Goal: Participate in discussion

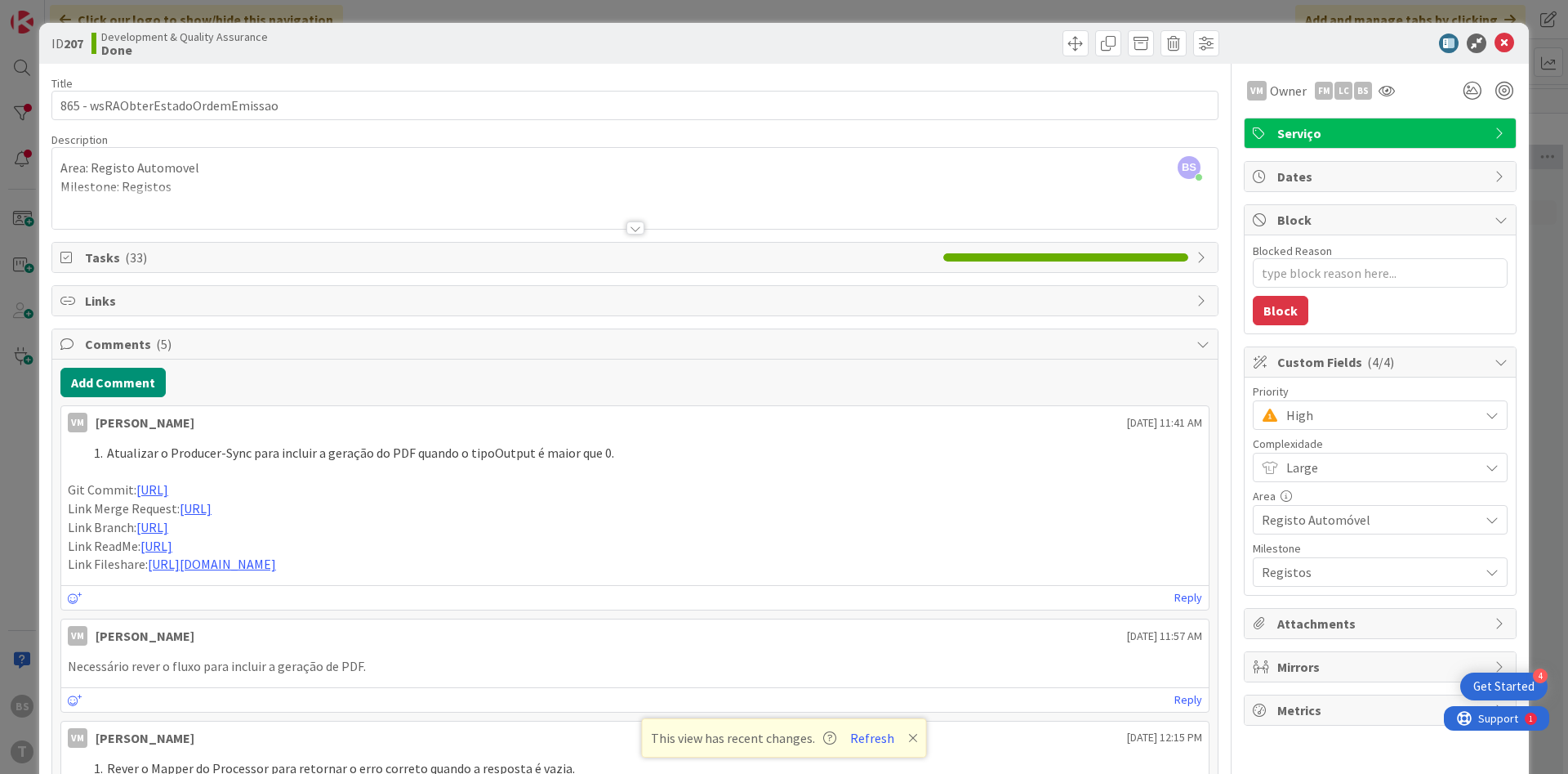
scroll to position [687, 294]
click at [1384, 90] on icon at bounding box center [1387, 91] width 16 height 13
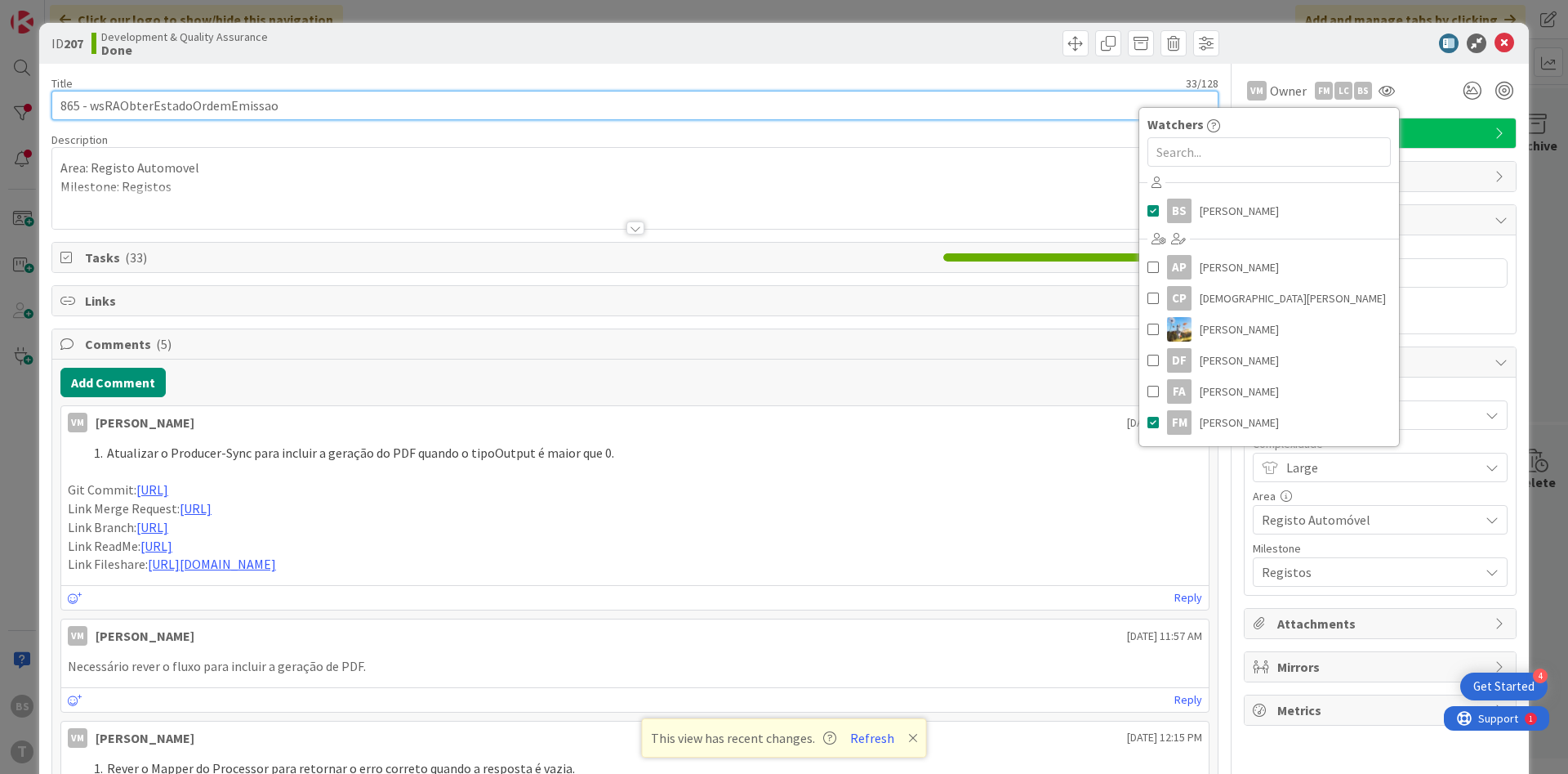
click at [994, 110] on input "865 - wsRAObterEstadoOrdemEmissao" at bounding box center [634, 106] width 1167 height 30
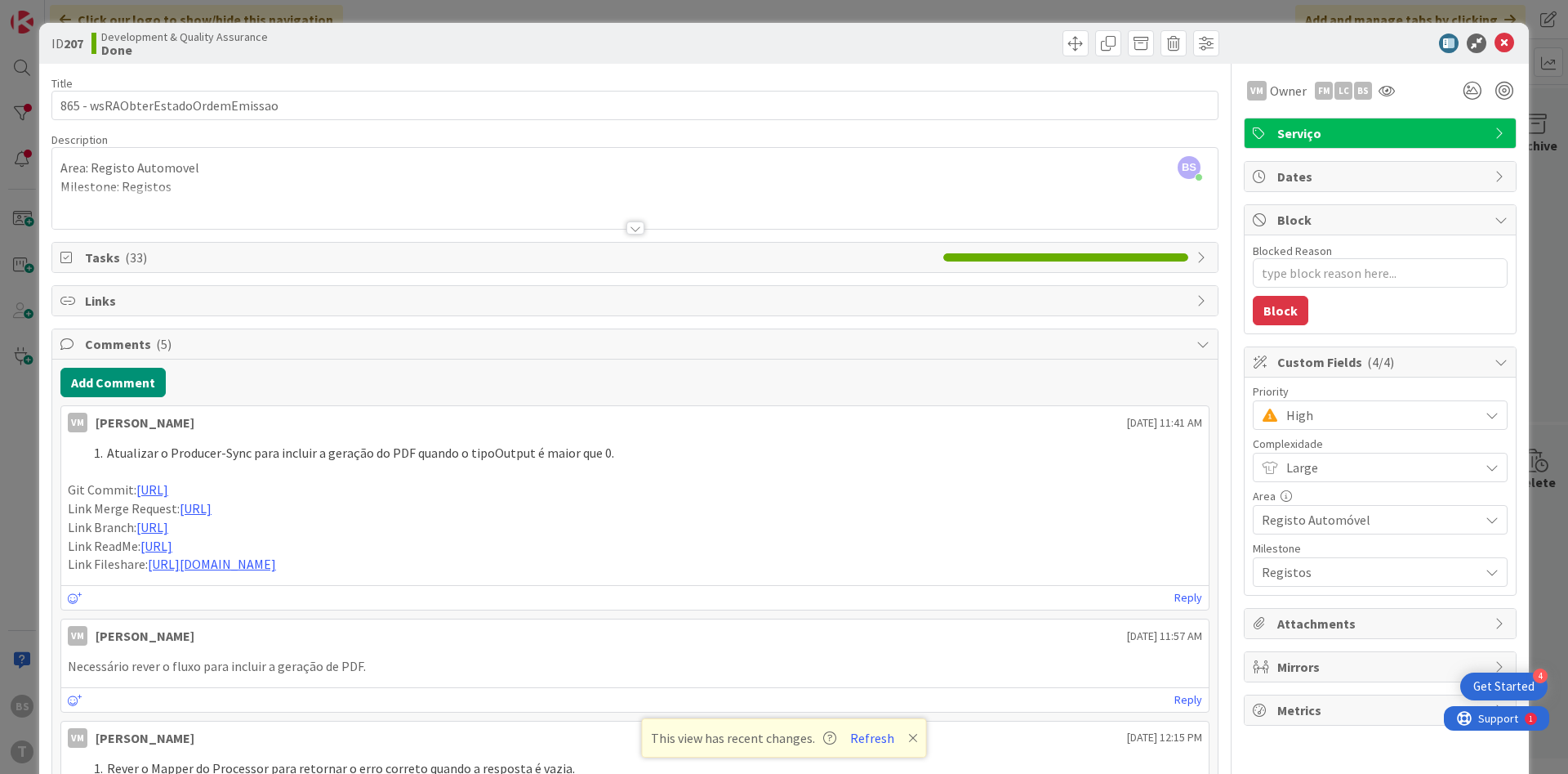
click at [1363, 415] on span "High" at bounding box center [1378, 415] width 185 height 23
click at [1311, 495] on span "Critical" at bounding box center [1403, 484] width 190 height 25
click at [1378, 93] on icon at bounding box center [1387, 91] width 16 height 13
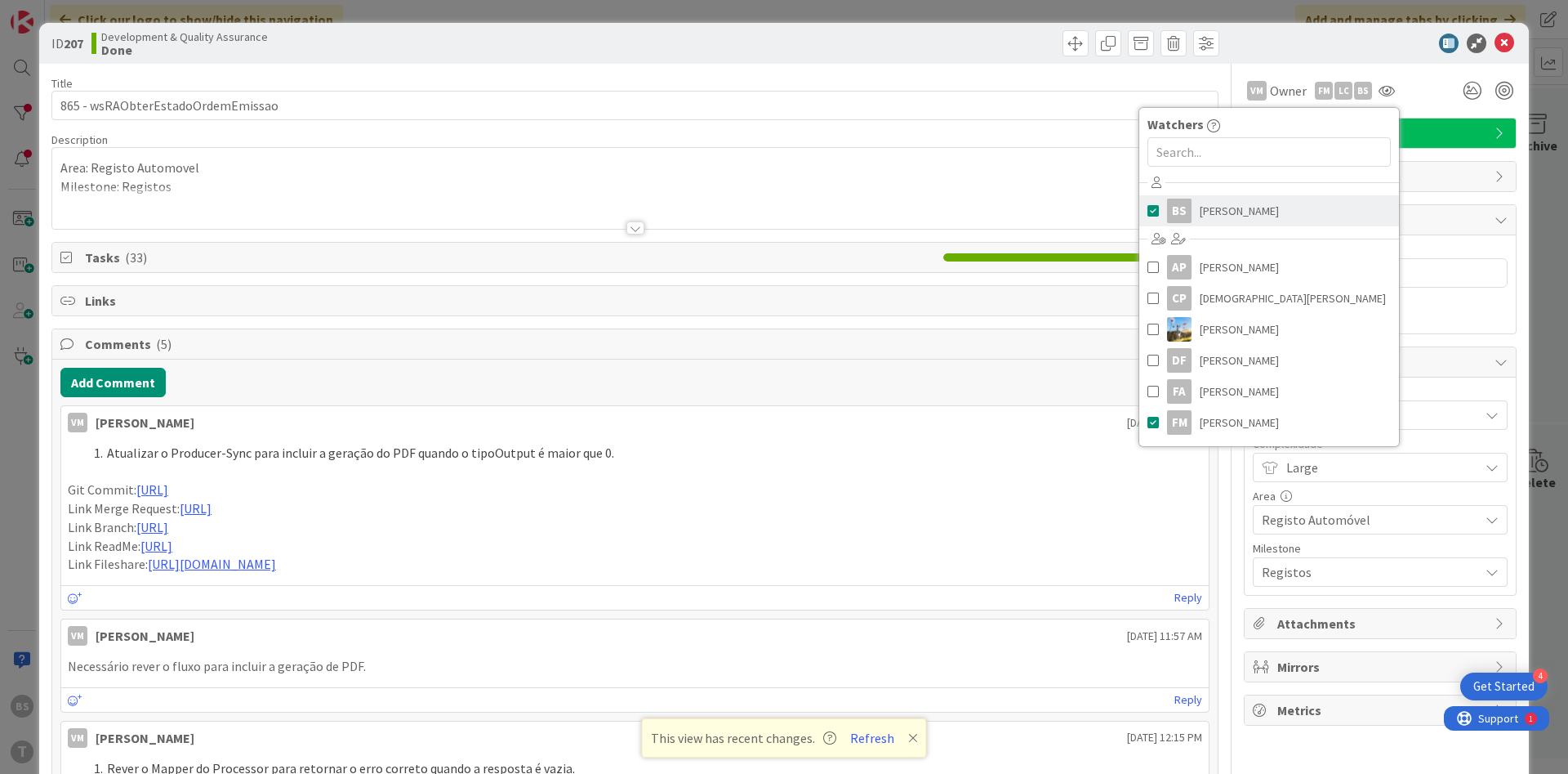
click at [1222, 210] on span "[PERSON_NAME]" at bounding box center [1239, 211] width 79 height 25
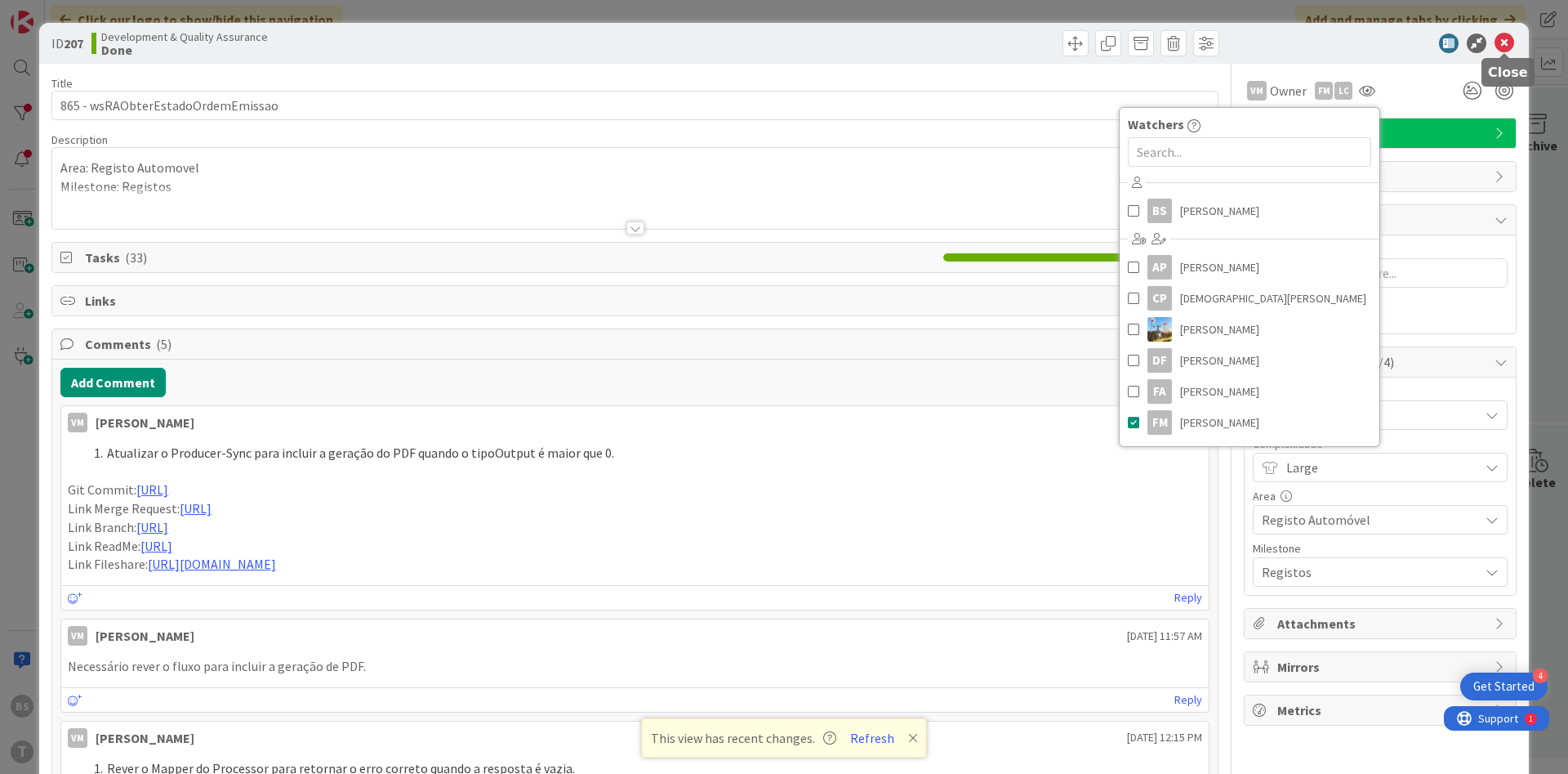
click at [1503, 44] on icon at bounding box center [1504, 44] width 20 height 20
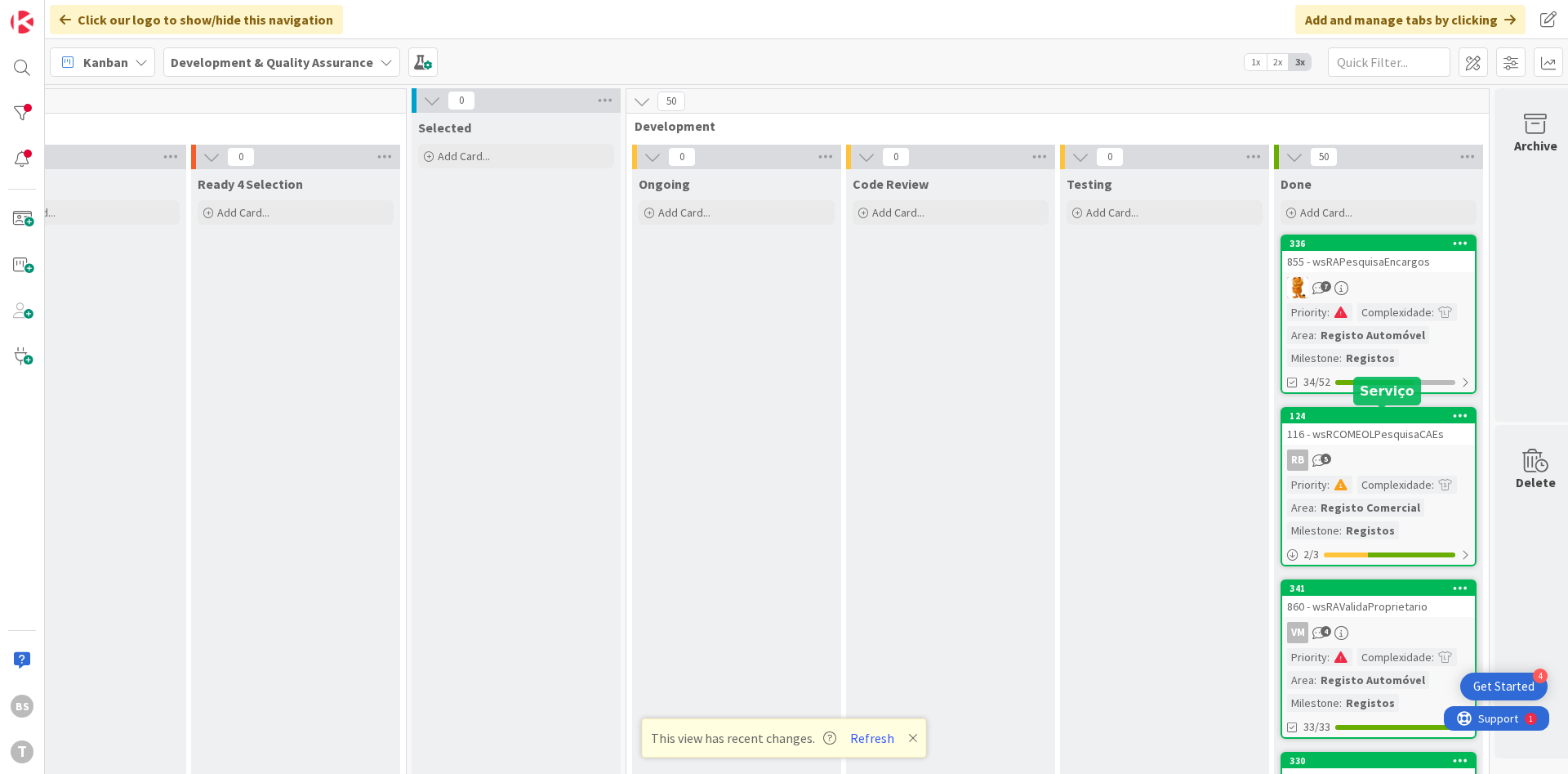
scroll to position [98, 294]
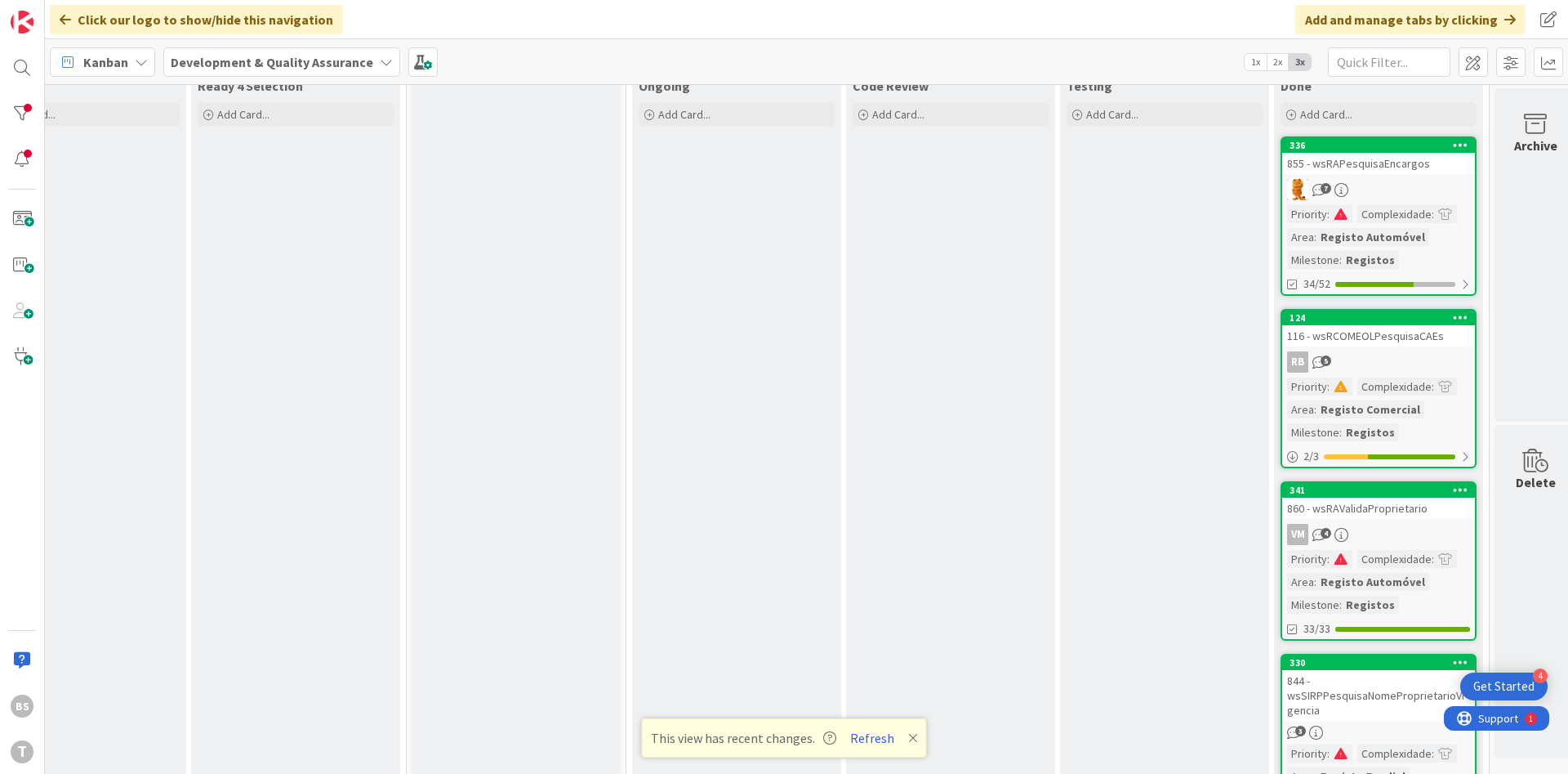
click at [1389, 182] on div "7" at bounding box center [1378, 190] width 193 height 21
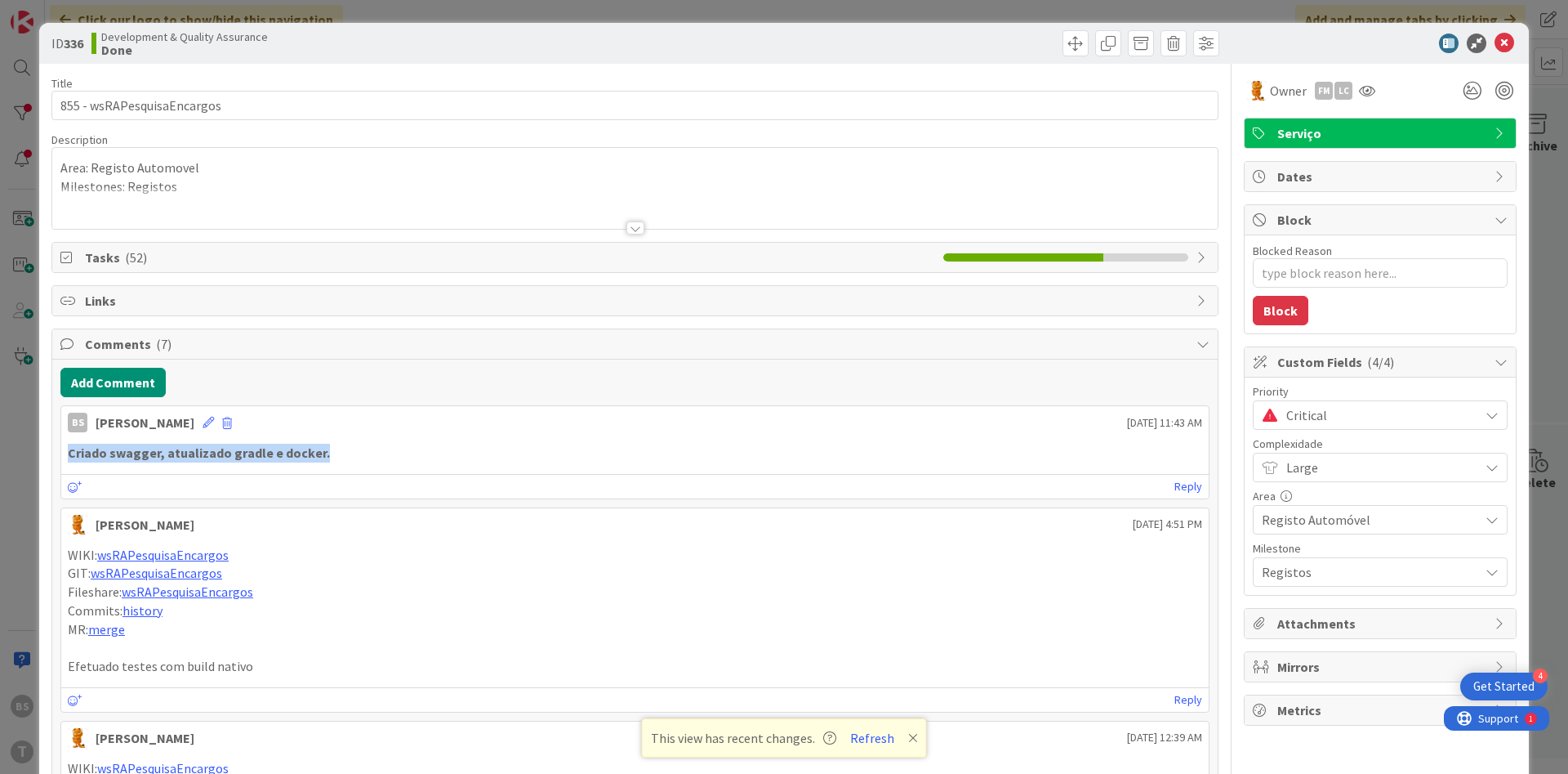
drag, startPoint x: 319, startPoint y: 453, endPoint x: 54, endPoint y: 449, distance: 265.0
click at [68, 449] on div "Criado swagger, atualizado gradle e docker." at bounding box center [634, 453] width 1134 height 19
copy strong "Criado swagger, atualizado gradle e docker."
click at [1507, 37] on icon at bounding box center [1504, 44] width 20 height 20
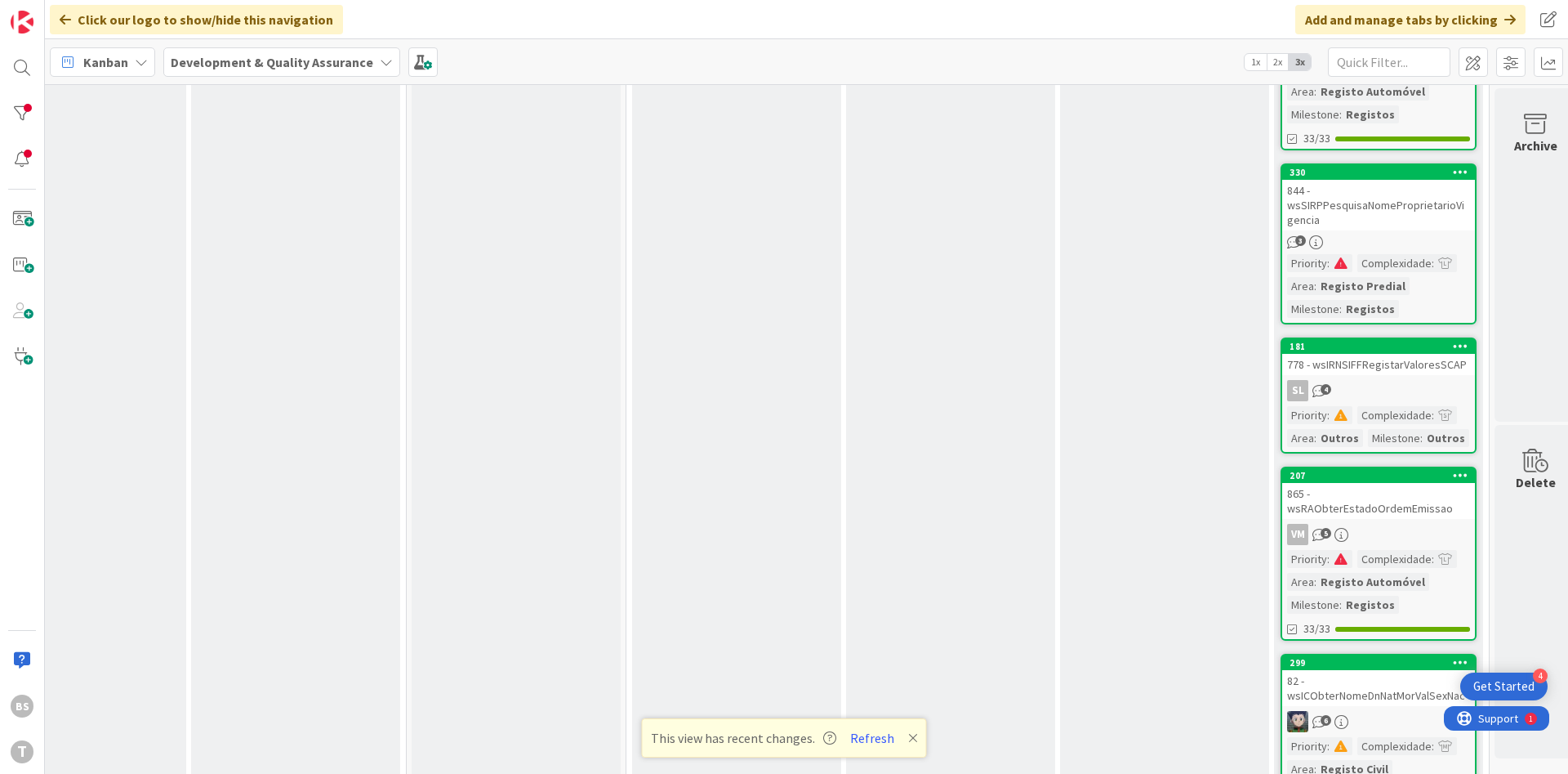
scroll to position [784, 294]
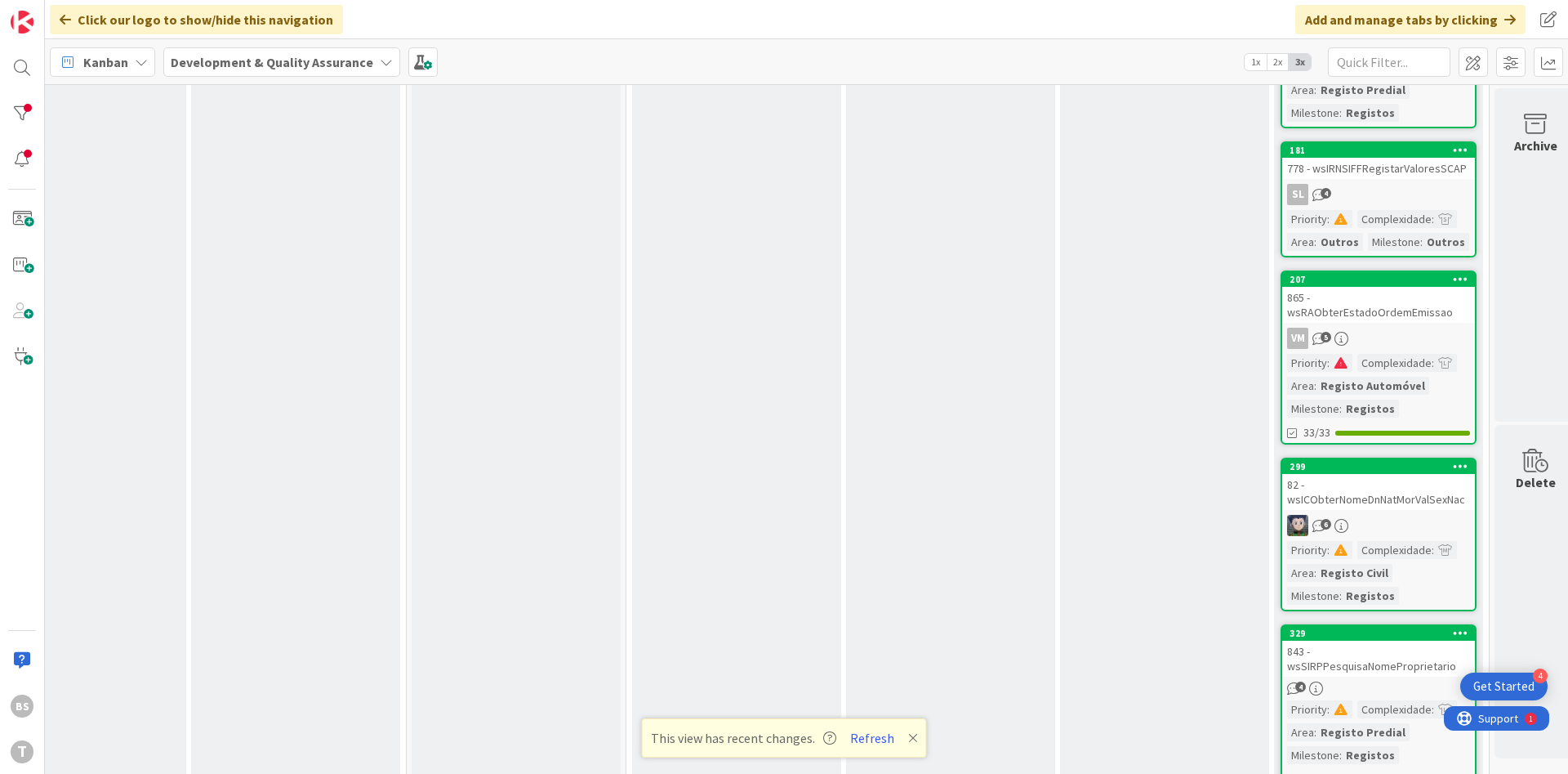
click at [1400, 308] on div "865 - wsRAObterEstadoOrdemEmissao" at bounding box center [1378, 305] width 193 height 36
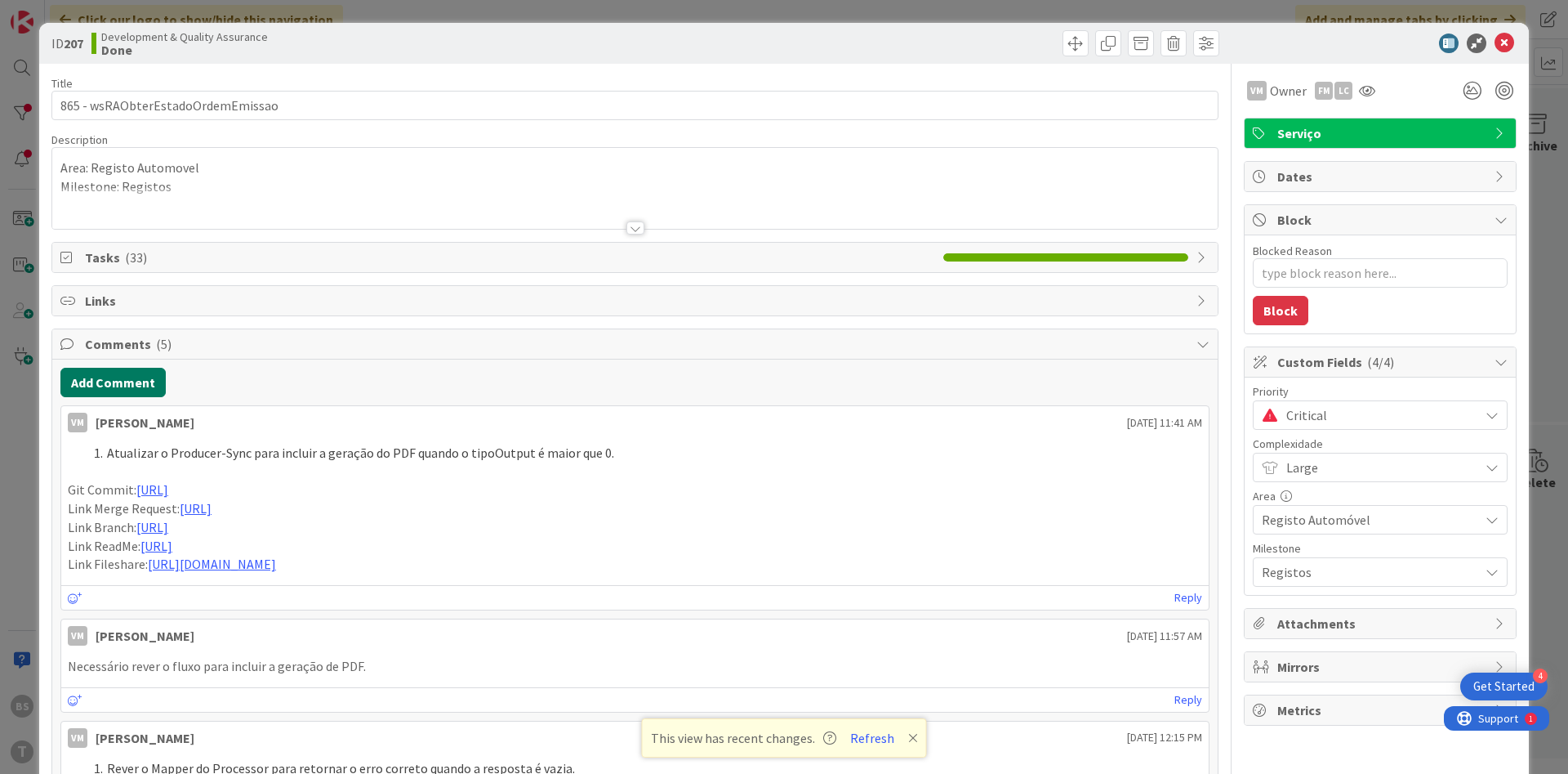
click at [148, 392] on button "Add Comment" at bounding box center [113, 383] width 106 height 30
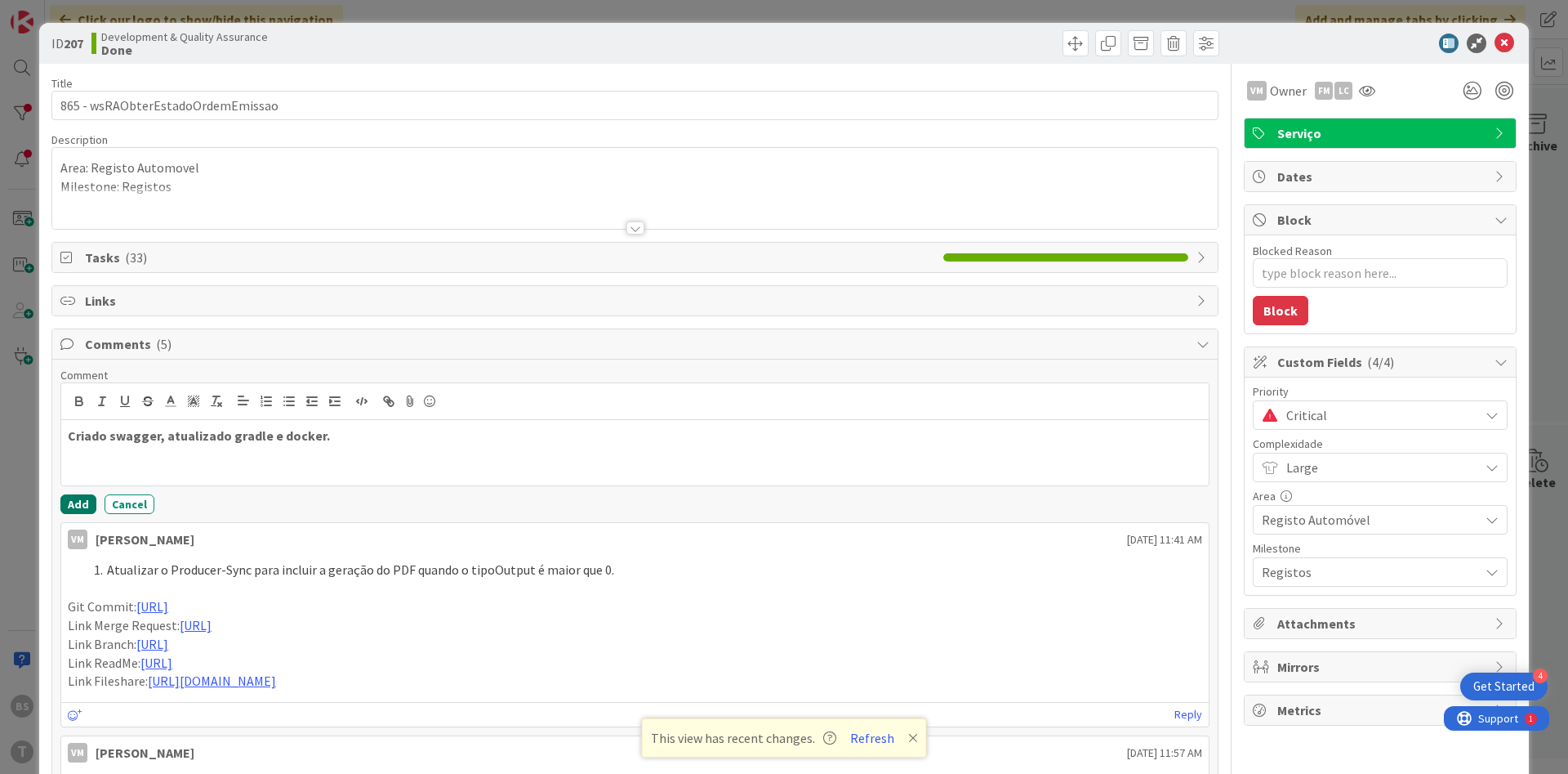
click at [74, 503] on button "Add" at bounding box center [78, 504] width 36 height 20
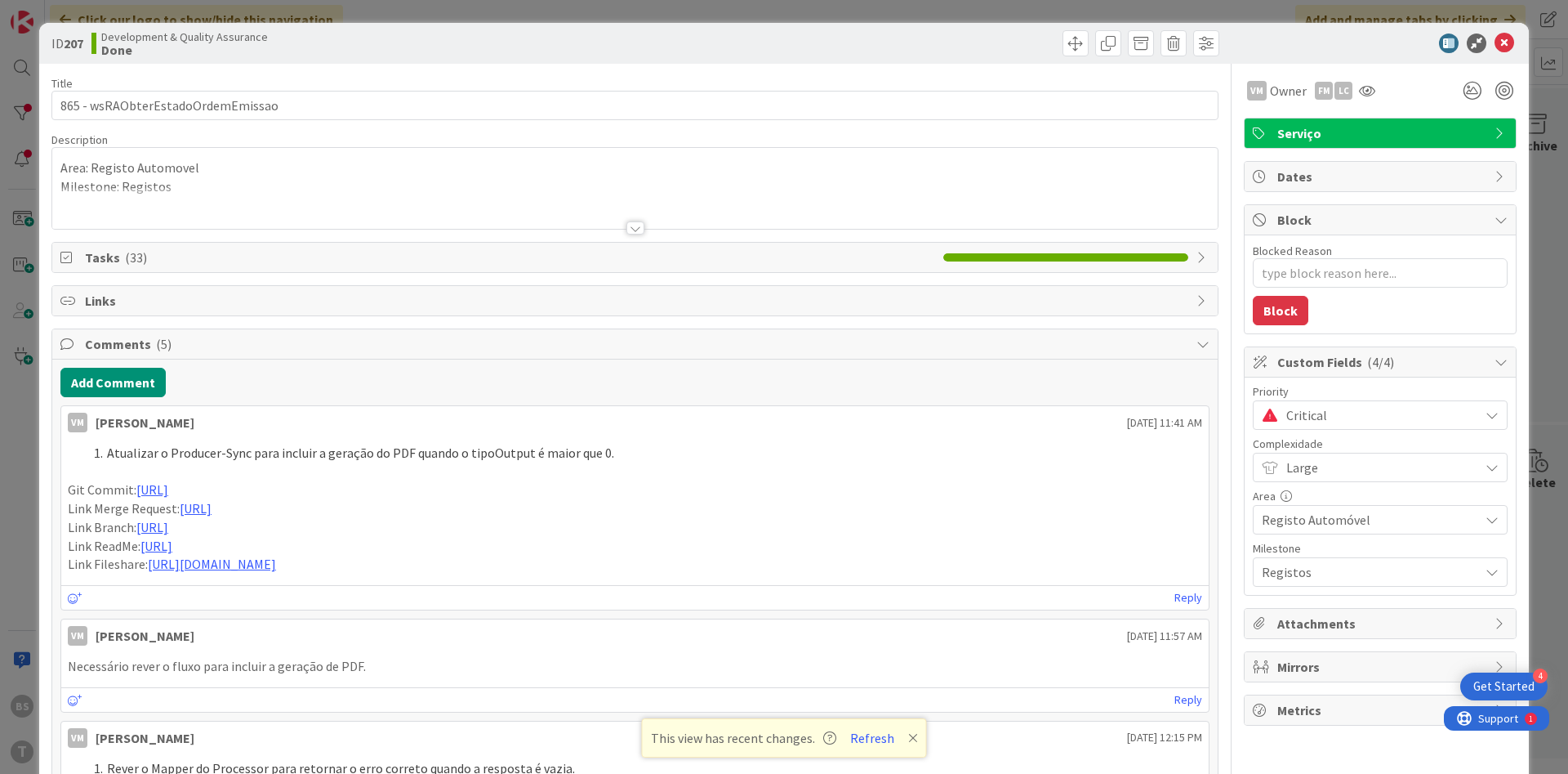
type textarea "x"
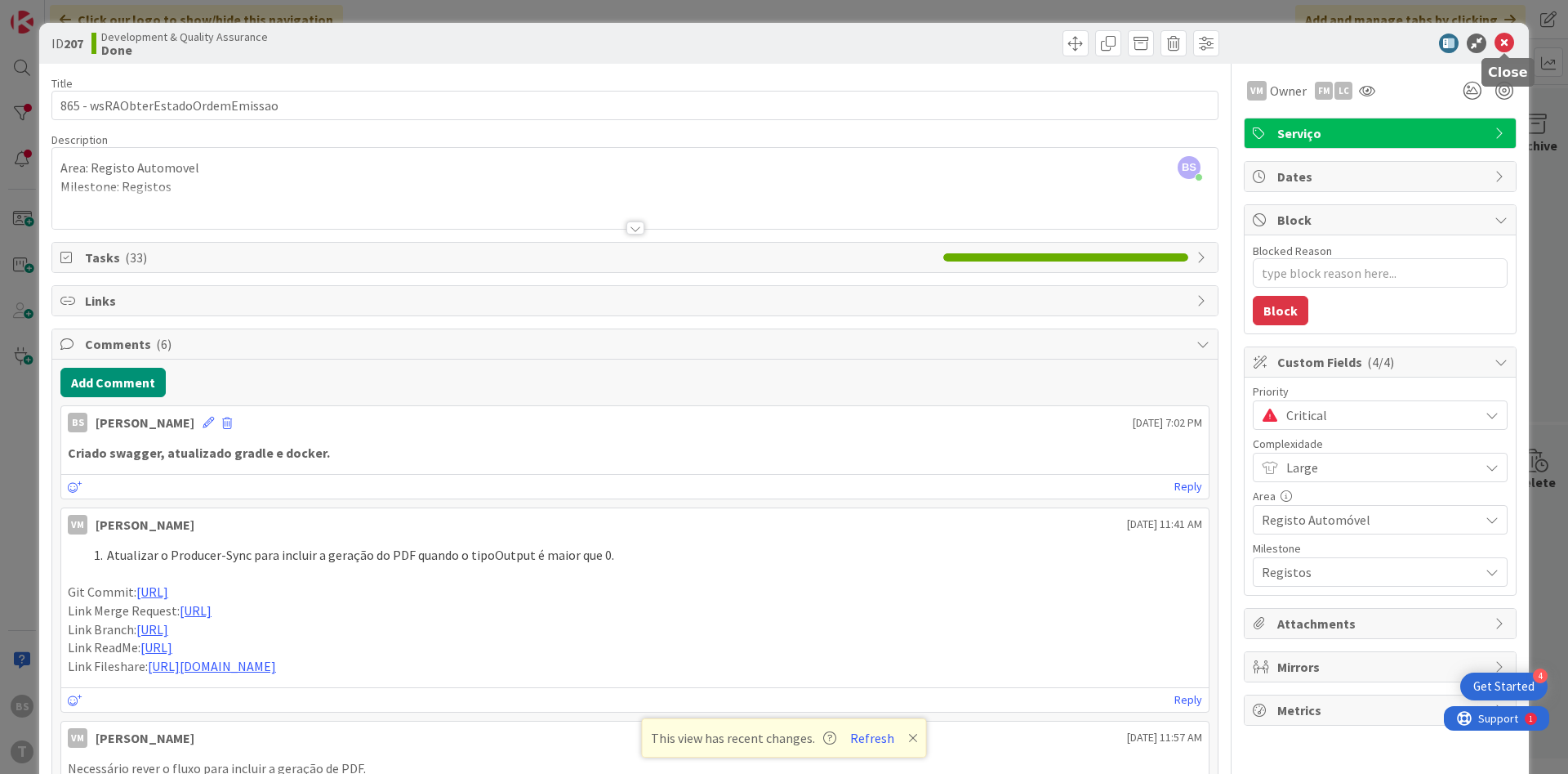
click at [1507, 44] on icon at bounding box center [1504, 44] width 20 height 20
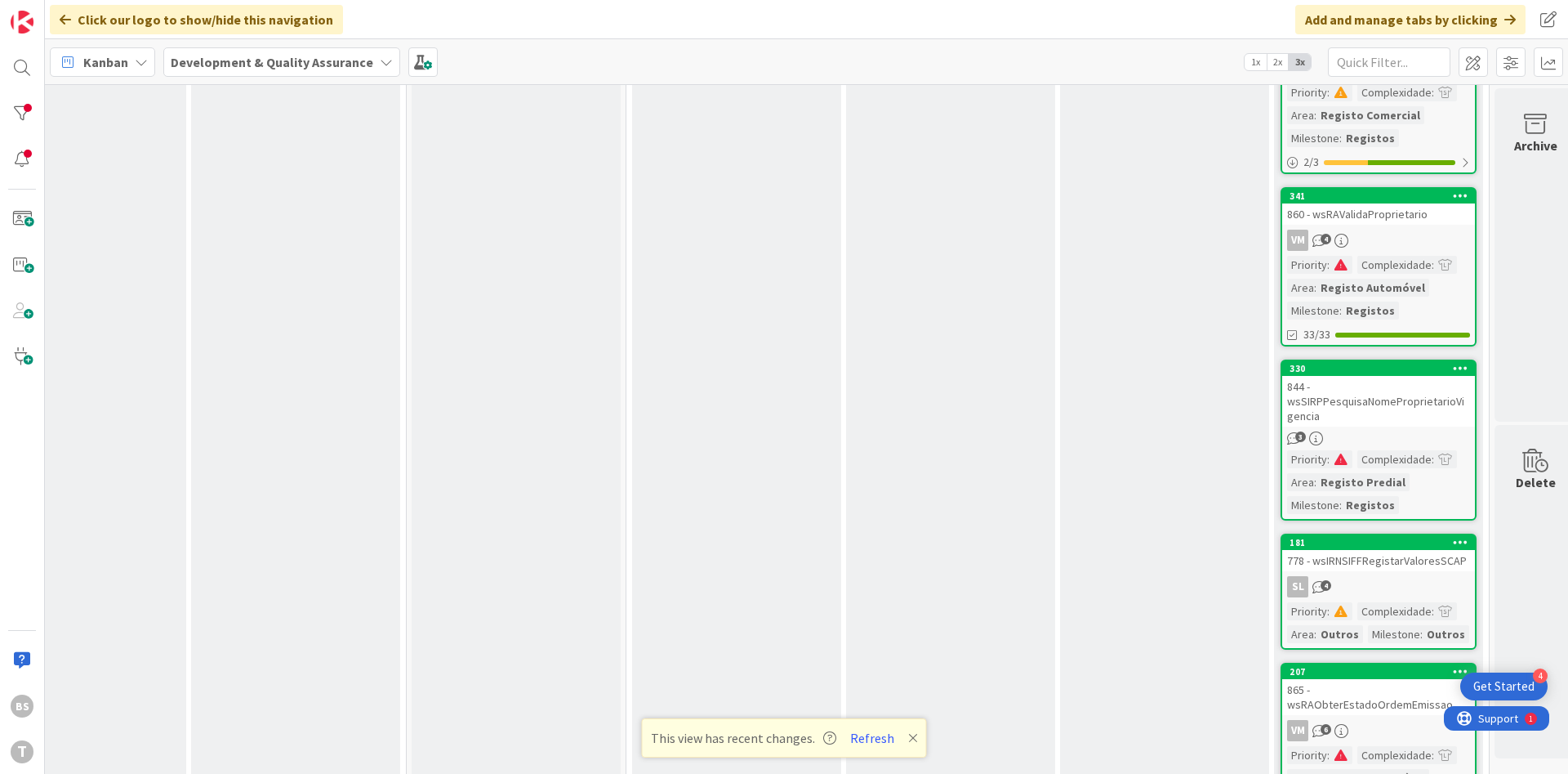
scroll to position [0, 294]
